Goal: Transaction & Acquisition: Download file/media

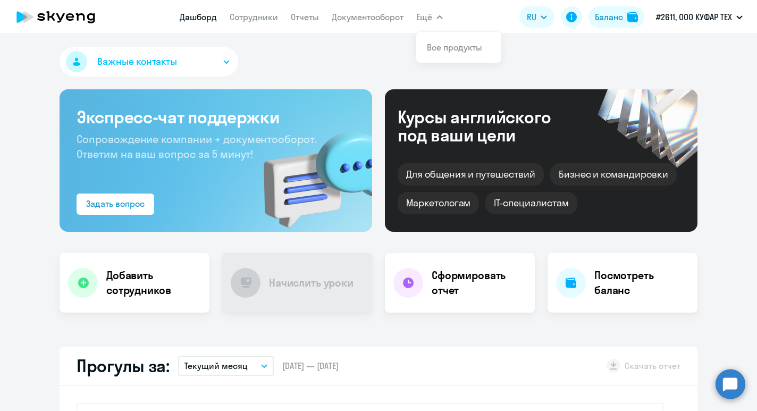
select select "30"
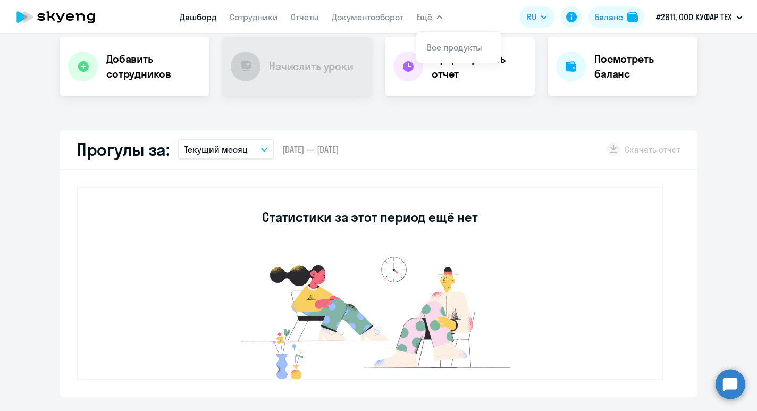
click at [240, 148] on p "Текущий месяц" at bounding box center [215, 149] width 63 height 13
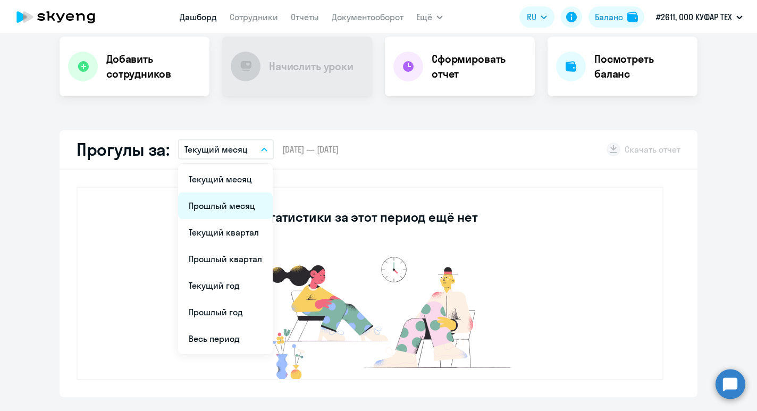
click at [235, 205] on li "Прошлый месяц" at bounding box center [225, 205] width 95 height 27
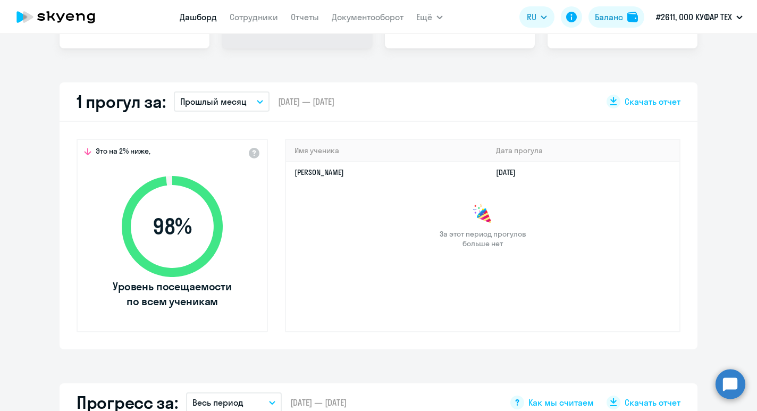
scroll to position [0, 0]
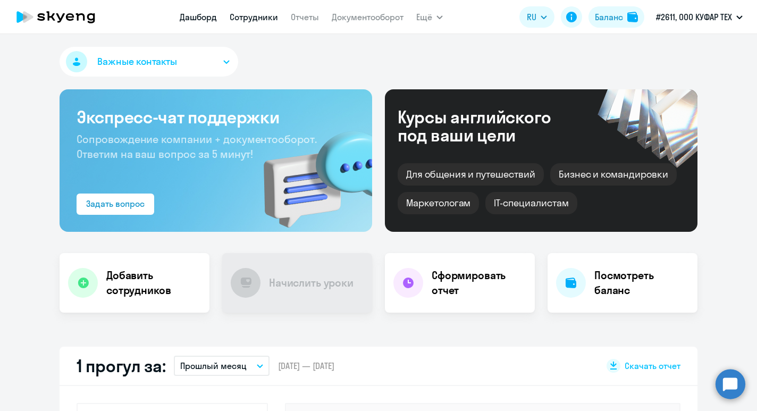
click at [265, 16] on link "Сотрудники" at bounding box center [254, 17] width 48 height 11
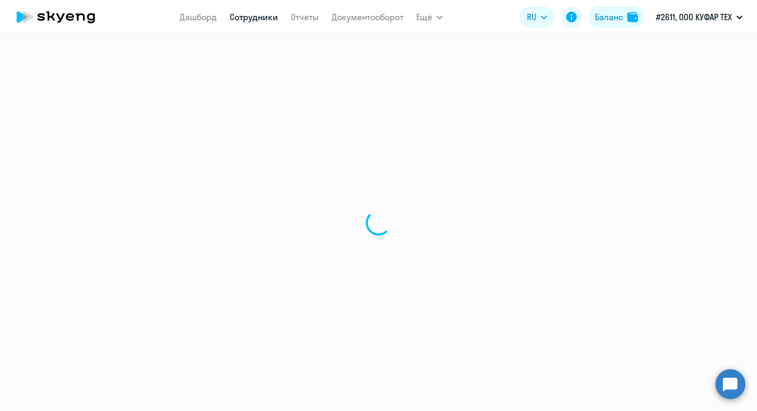
select select "30"
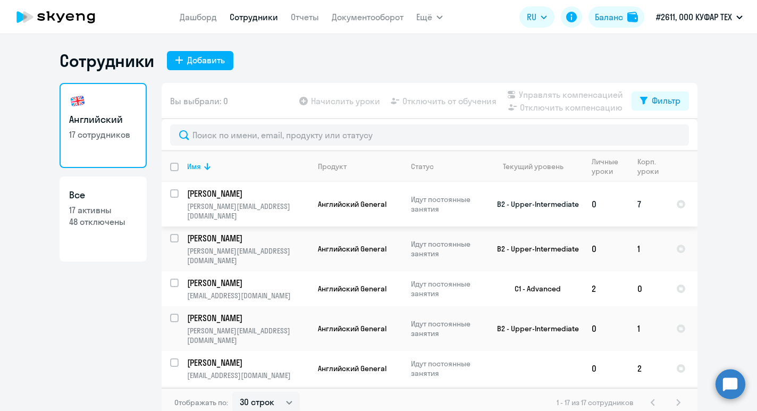
click at [426, 195] on p "Идут постоянные занятия" at bounding box center [447, 203] width 73 height 19
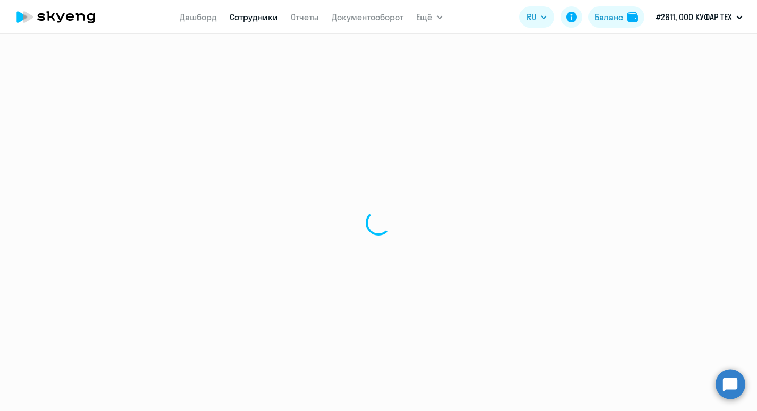
select select "english"
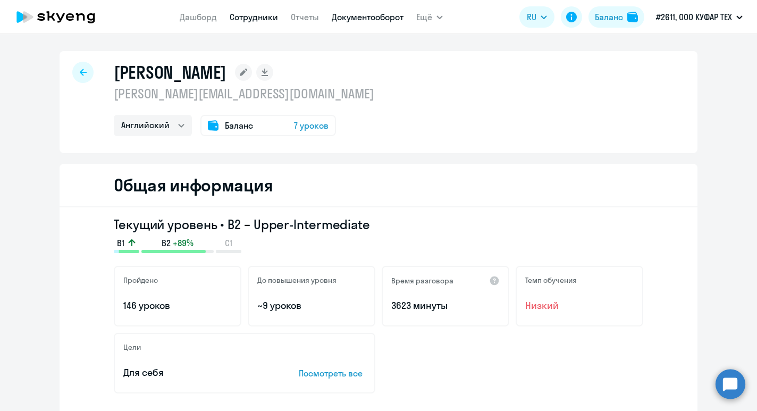
click at [375, 18] on link "Документооборот" at bounding box center [368, 17] width 72 height 11
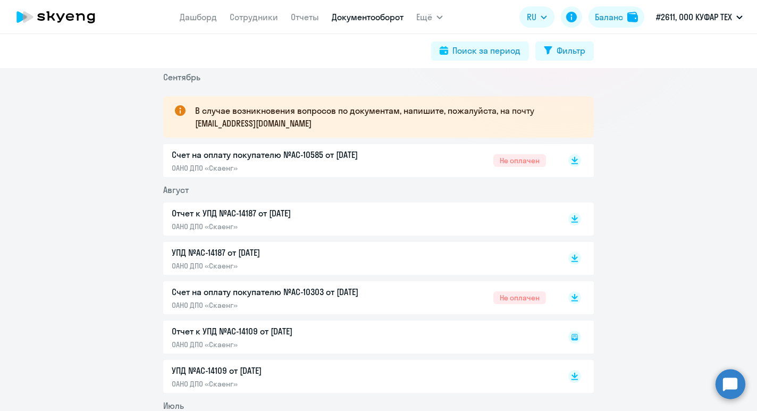
scroll to position [185, 0]
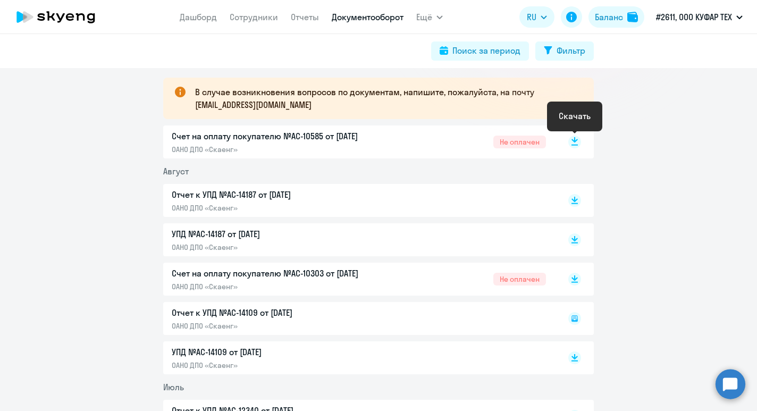
click at [576, 142] on rect at bounding box center [574, 141] width 13 height 13
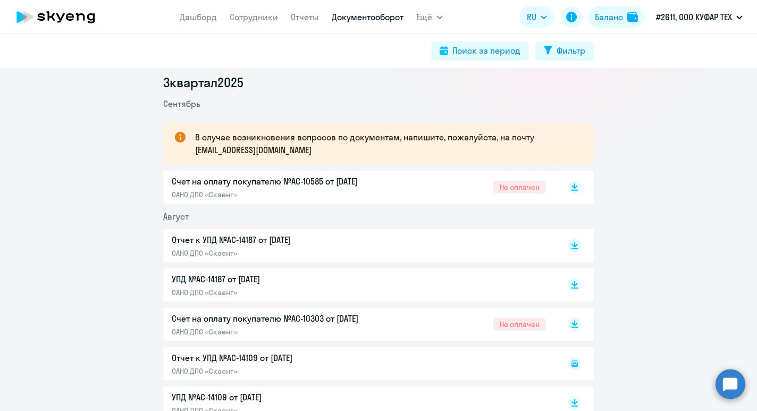
scroll to position [96, 0]
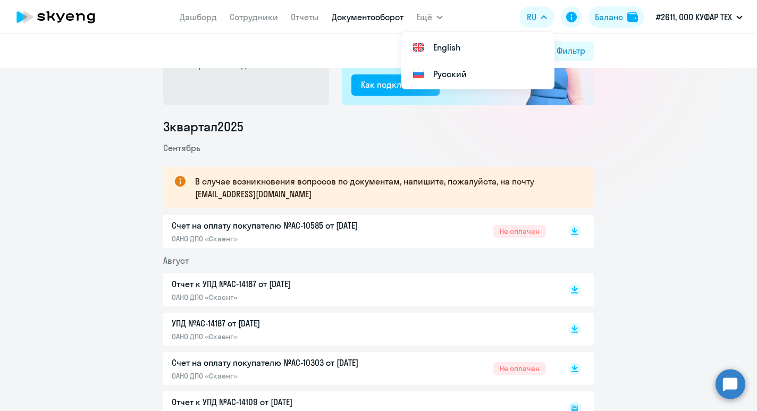
click at [268, 199] on p "В случае возникновения вопросов по документам, напишите, пожалуйста, на почту […" at bounding box center [384, 188] width 379 height 26
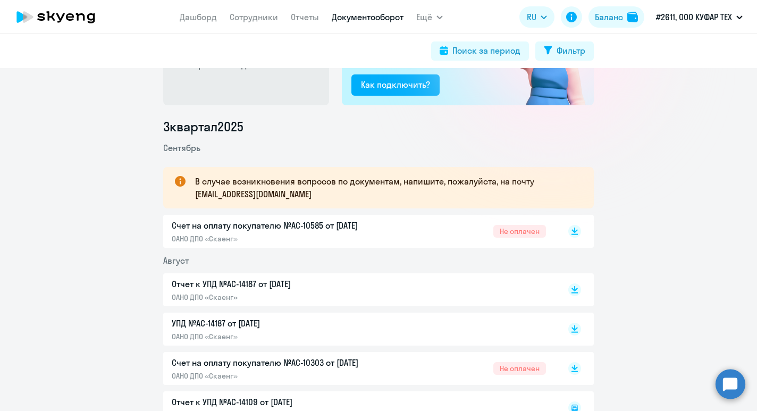
scroll to position [0, 0]
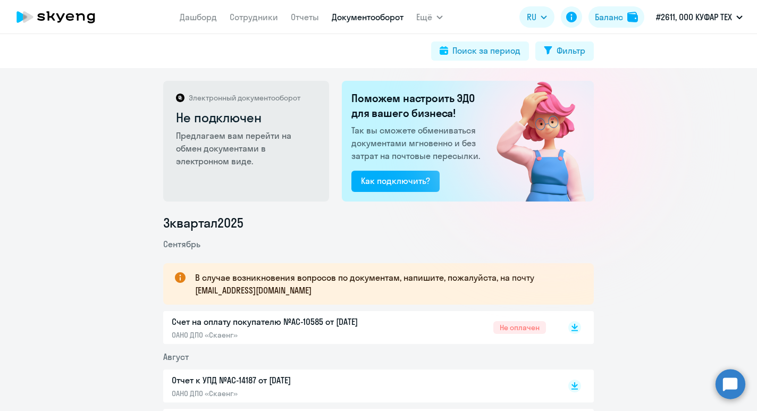
click at [656, 168] on div "Электронный документооборот Не подключен Предлагаем вам перейти на обмен докуме…" at bounding box center [378, 239] width 757 height 343
